Goal: Transaction & Acquisition: Purchase product/service

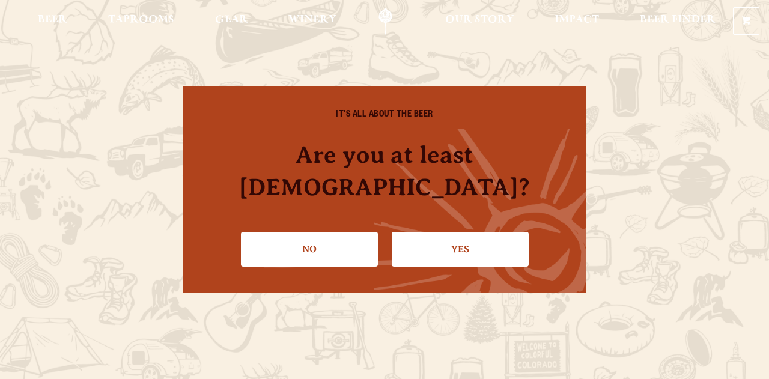
click at [482, 239] on link "Yes" at bounding box center [460, 249] width 137 height 35
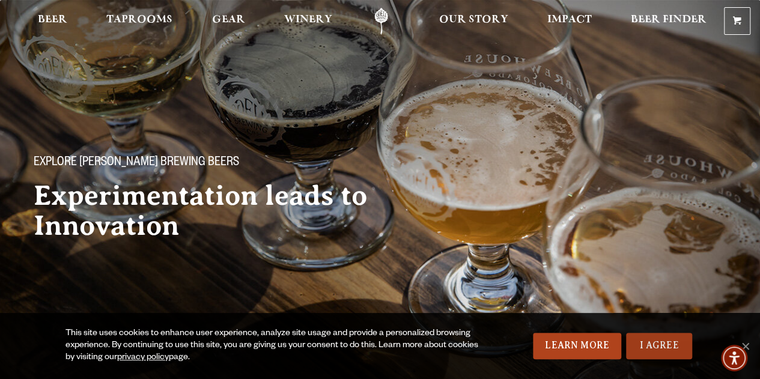
click at [664, 343] on link "I Agree" at bounding box center [659, 346] width 66 height 26
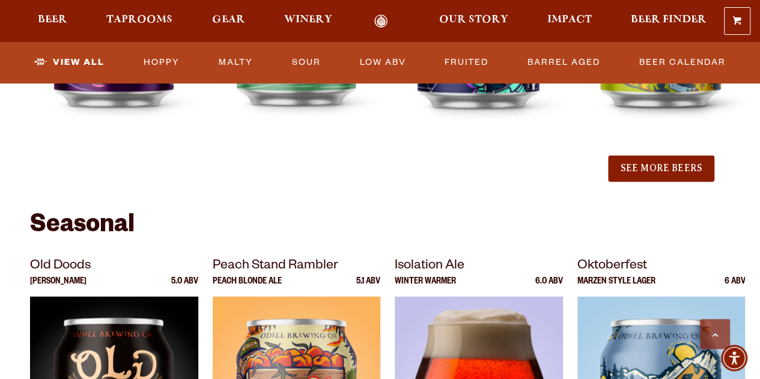
scroll to position [1503, 0]
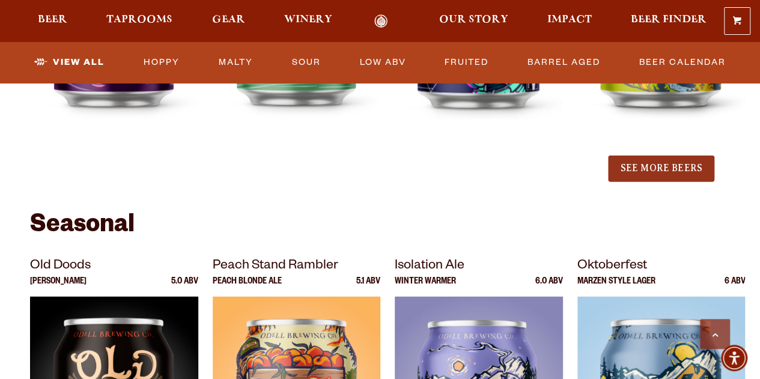
click at [664, 158] on button "See More Beers" at bounding box center [661, 169] width 106 height 26
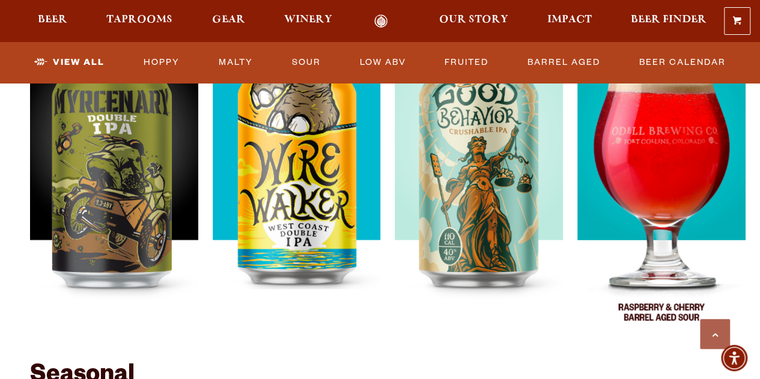
scroll to position [1680, 0]
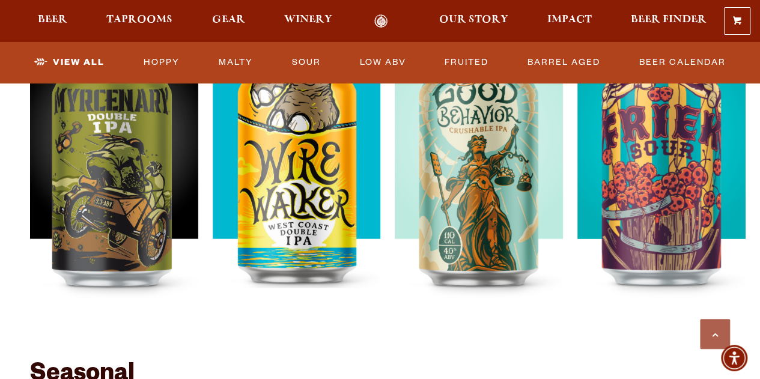
click at [665, 13] on div "0 Shopping Cart No products in the cart. Beer Taprooms Gear Winery Our Story Im…" at bounding box center [380, 21] width 760 height 28
click at [664, 16] on span "Beer Finder" at bounding box center [669, 20] width 76 height 10
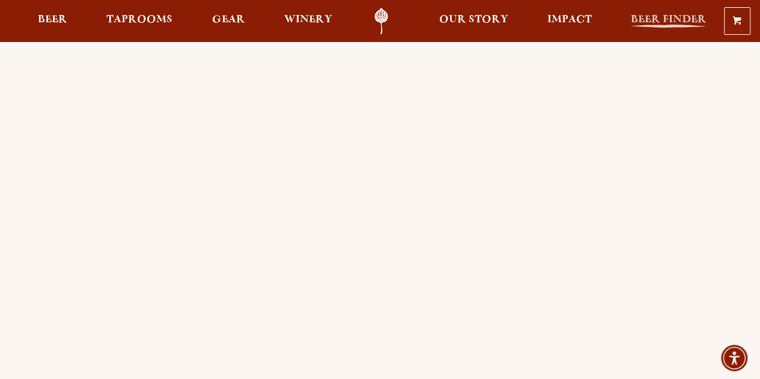
click at [664, 17] on span "Beer Finder" at bounding box center [669, 20] width 76 height 10
click at [233, 20] on span "Gear" at bounding box center [228, 20] width 33 height 10
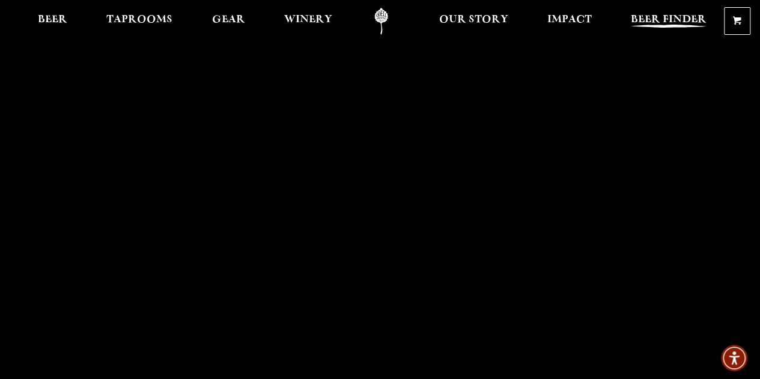
click at [668, 17] on span "Beer Finder" at bounding box center [669, 20] width 76 height 10
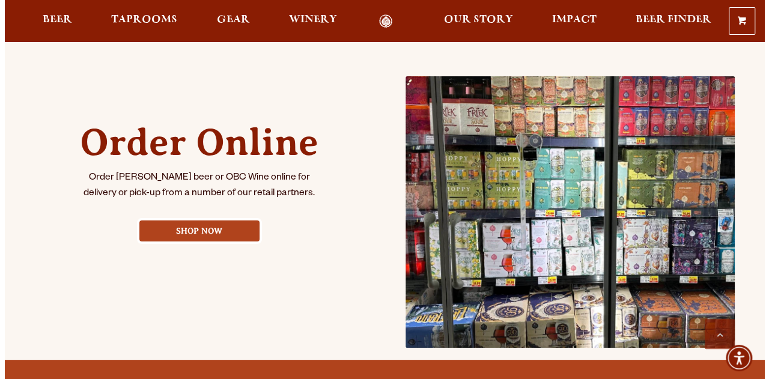
scroll to position [507, 0]
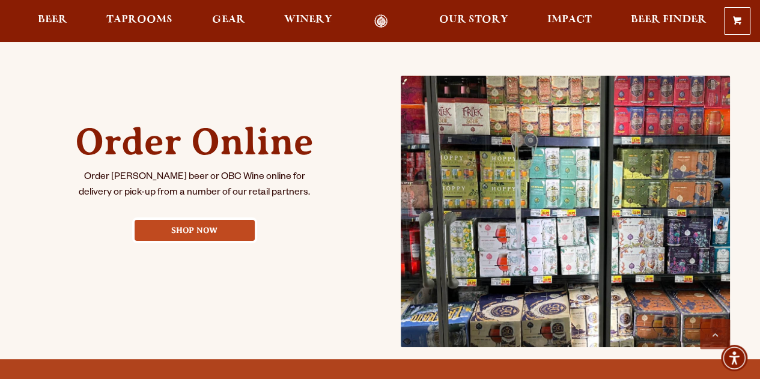
click at [194, 224] on link "Shop Now" at bounding box center [195, 230] width 120 height 21
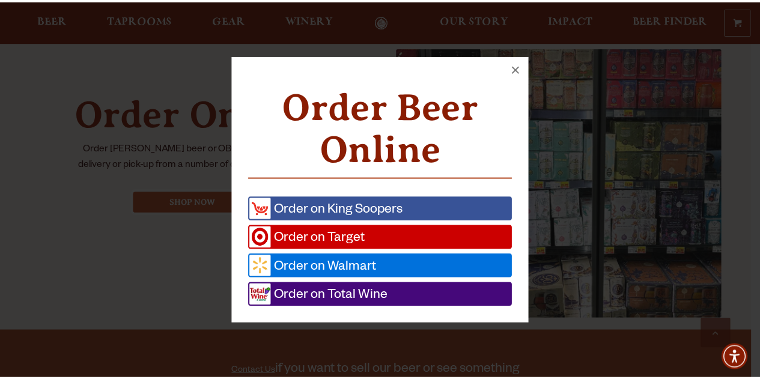
scroll to position [536, 0]
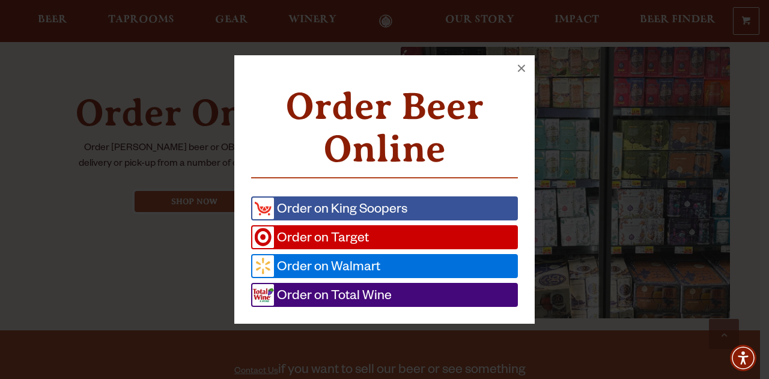
click at [351, 296] on span "Order on Total Wine" at bounding box center [333, 295] width 118 height 22
click at [343, 263] on span "Order on Walmart" at bounding box center [327, 266] width 106 height 22
click at [518, 63] on button "×" at bounding box center [522, 68] width 26 height 26
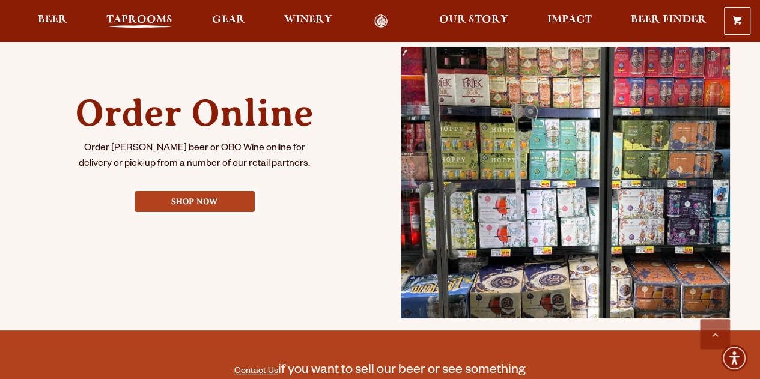
click at [120, 21] on span "Taprooms" at bounding box center [139, 20] width 66 height 10
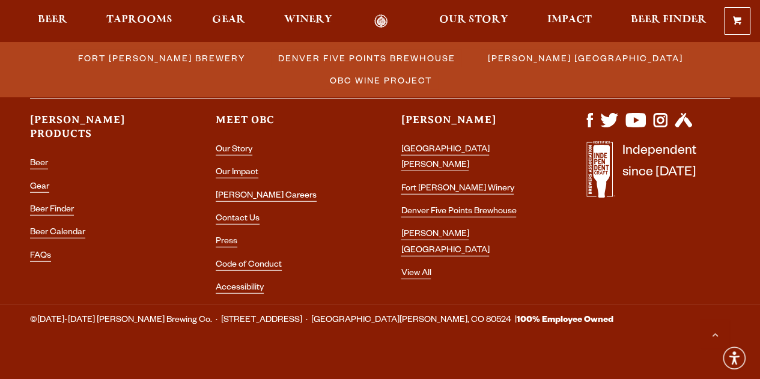
scroll to position [1485, 0]
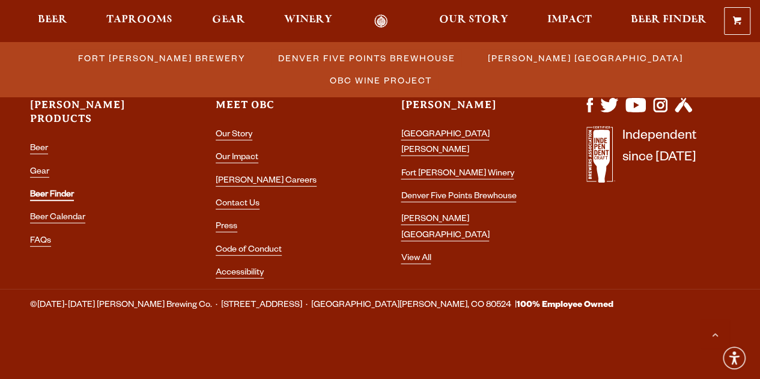
click at [47, 191] on link "Beer Finder" at bounding box center [52, 196] width 44 height 11
